Goal: Navigation & Orientation: Go to known website

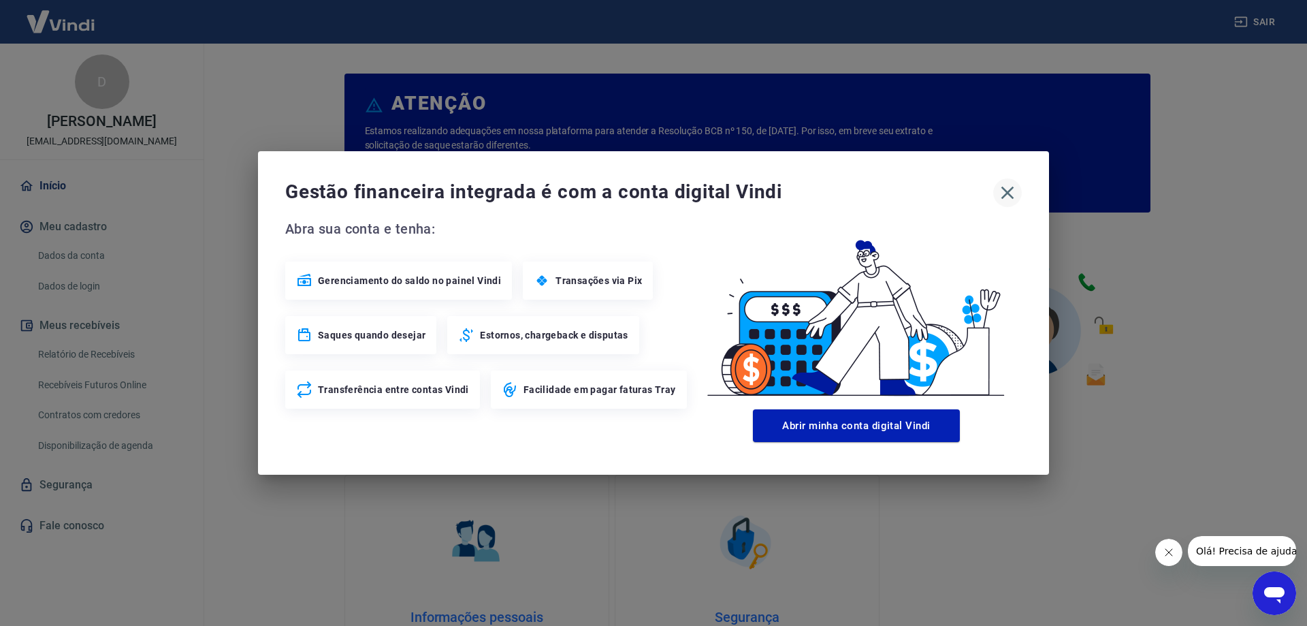
click at [1003, 192] on icon "button" at bounding box center [1008, 193] width 22 height 22
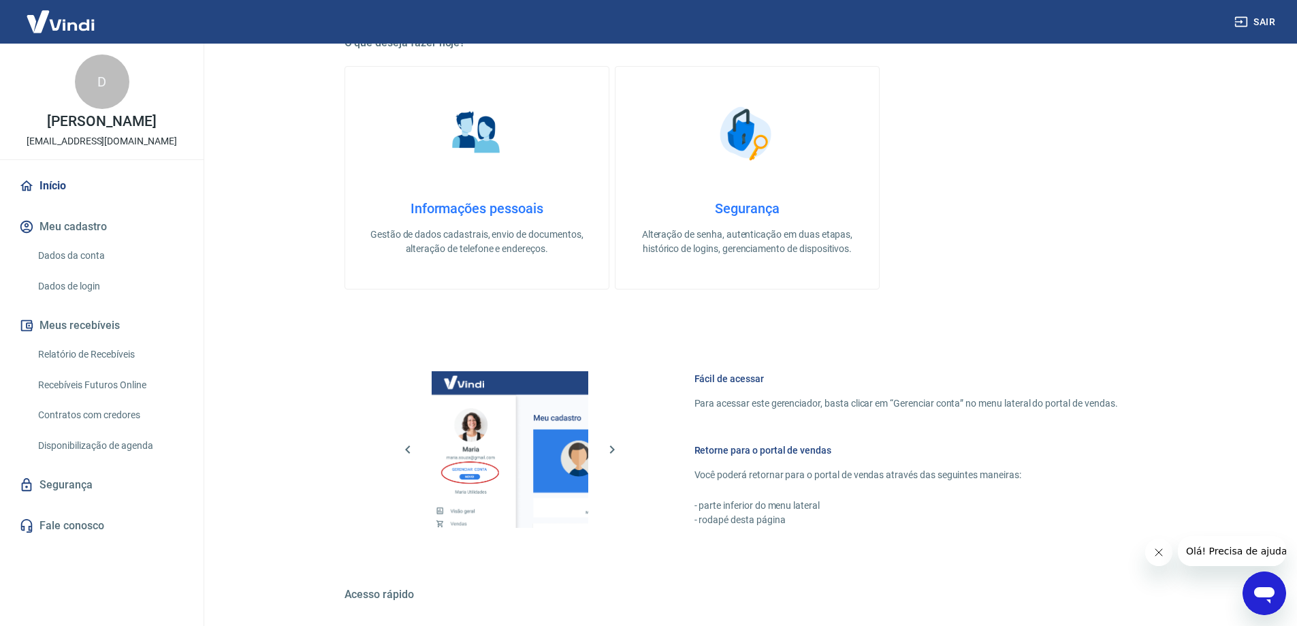
scroll to position [577, 0]
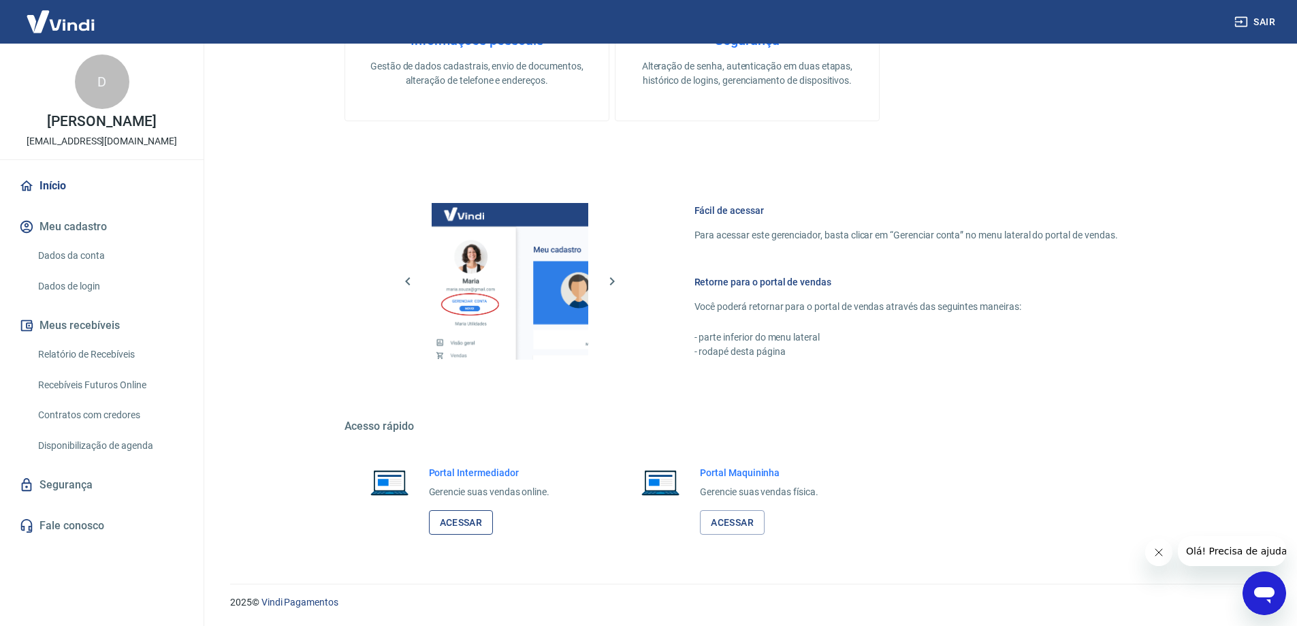
click at [441, 530] on link "Acessar" at bounding box center [461, 522] width 65 height 25
